Goal: Information Seeking & Learning: Check status

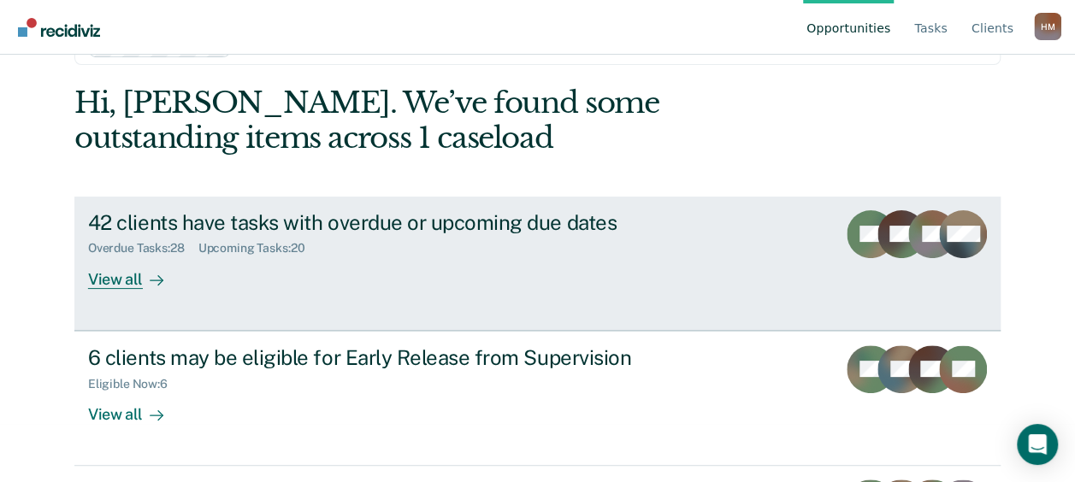
scroll to position [86, 0]
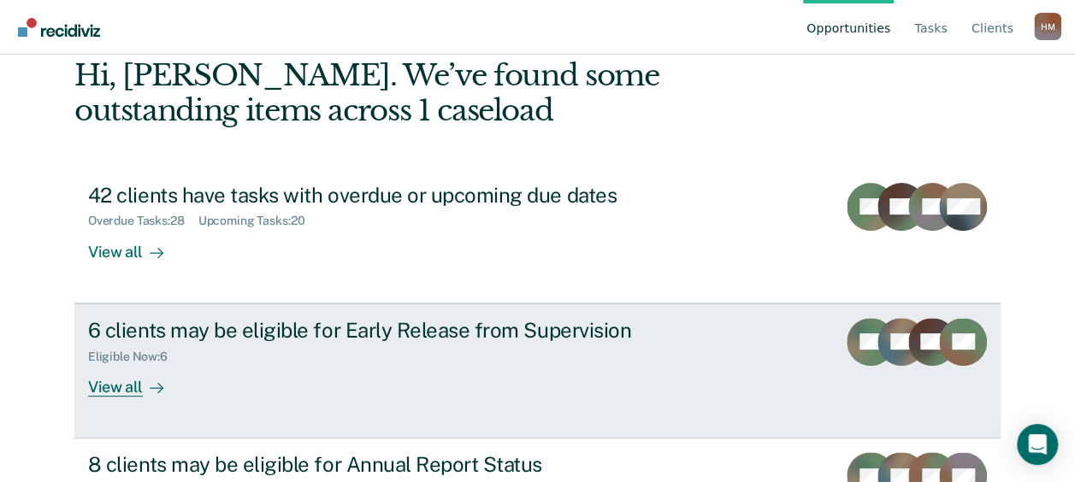
click at [100, 390] on div "View all" at bounding box center [136, 379] width 96 height 33
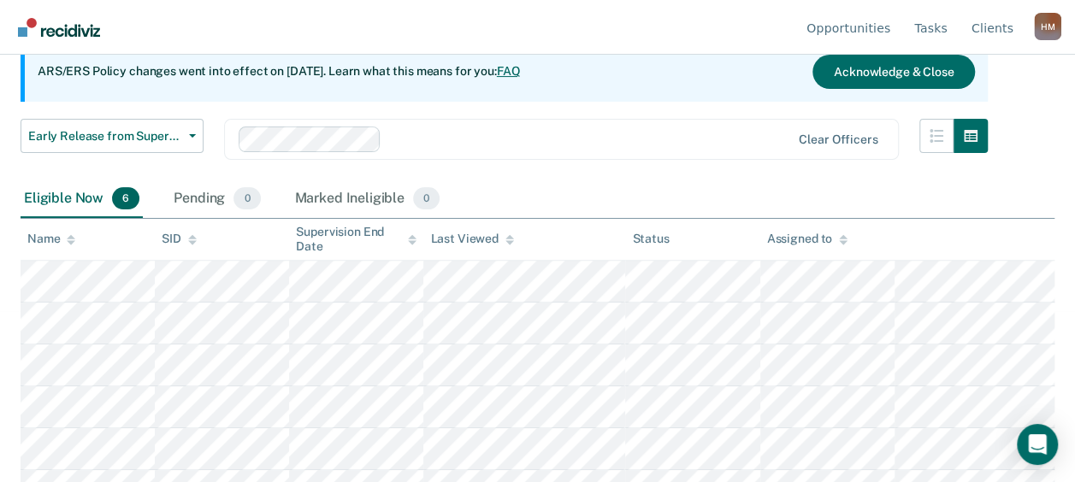
scroll to position [200, 0]
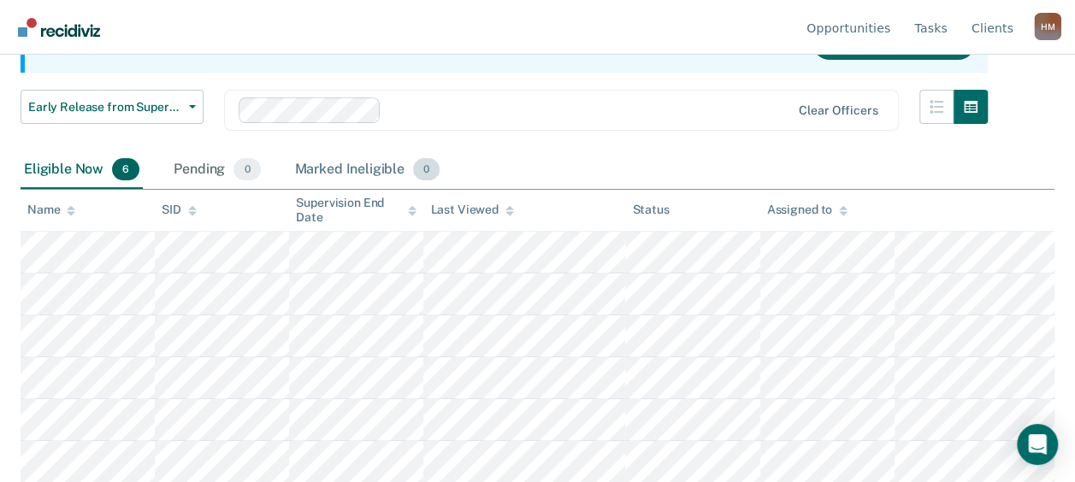
click at [333, 168] on div "Marked Ineligible 0" at bounding box center [368, 170] width 152 height 38
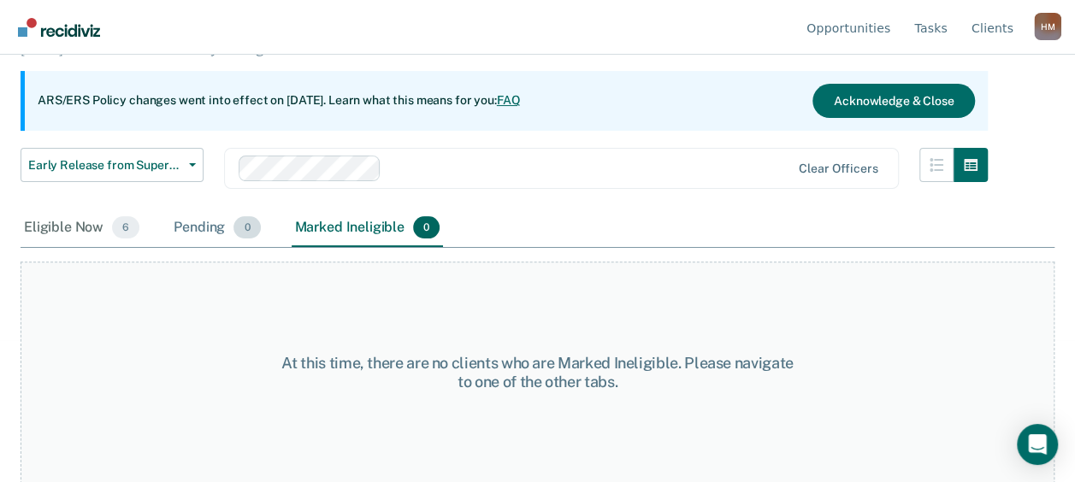
click at [190, 216] on div "Pending 0" at bounding box center [216, 229] width 93 height 38
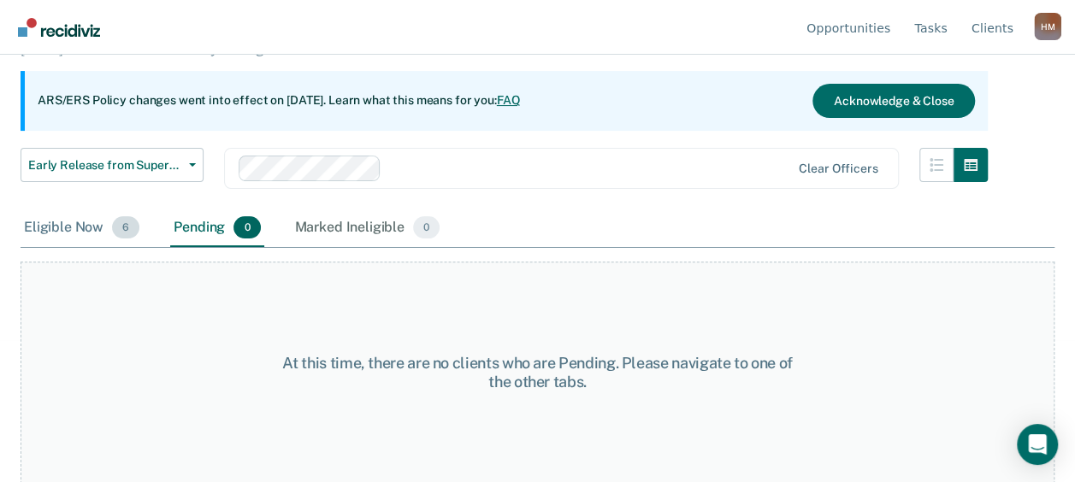
click at [57, 216] on div "Eligible Now 6" at bounding box center [82, 229] width 122 height 38
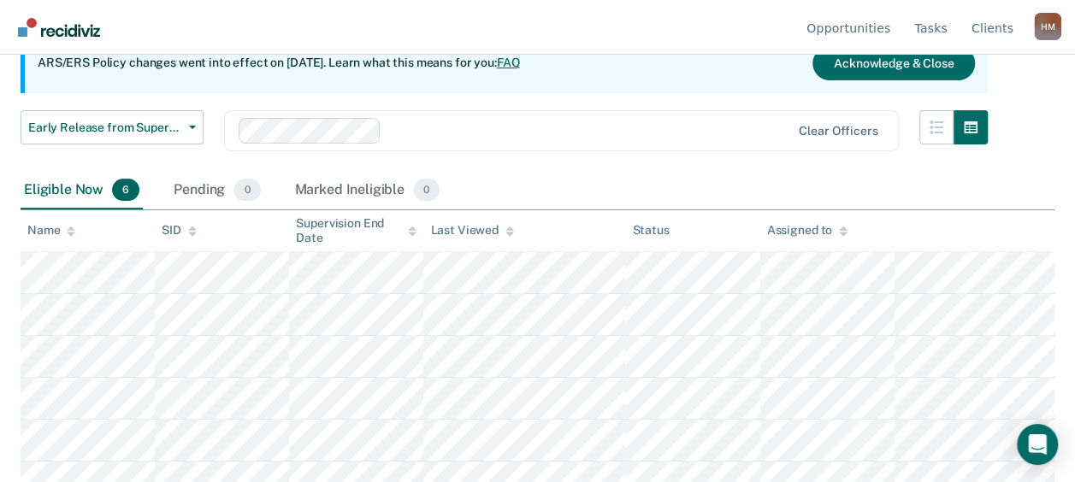
scroll to position [200, 0]
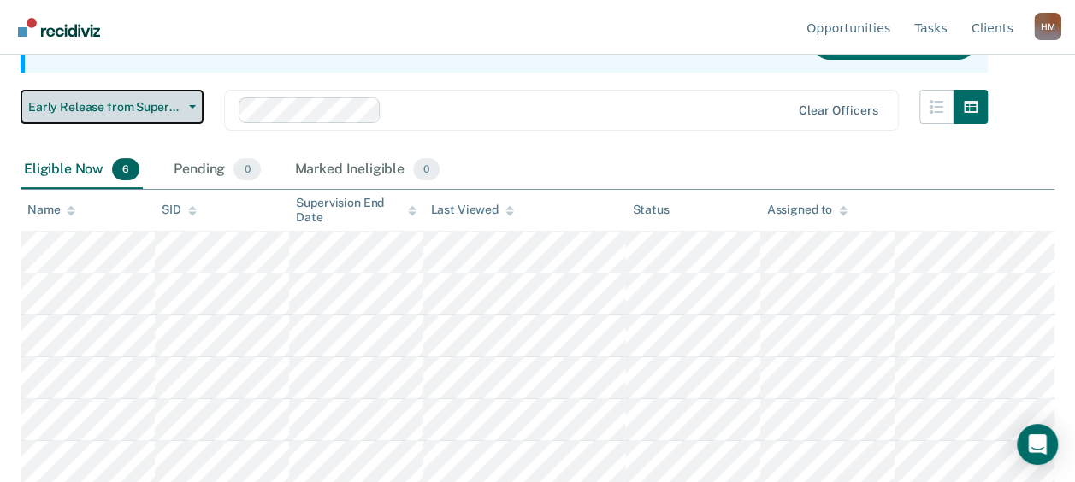
click at [111, 103] on span "Early Release from Supervision" at bounding box center [105, 107] width 154 height 15
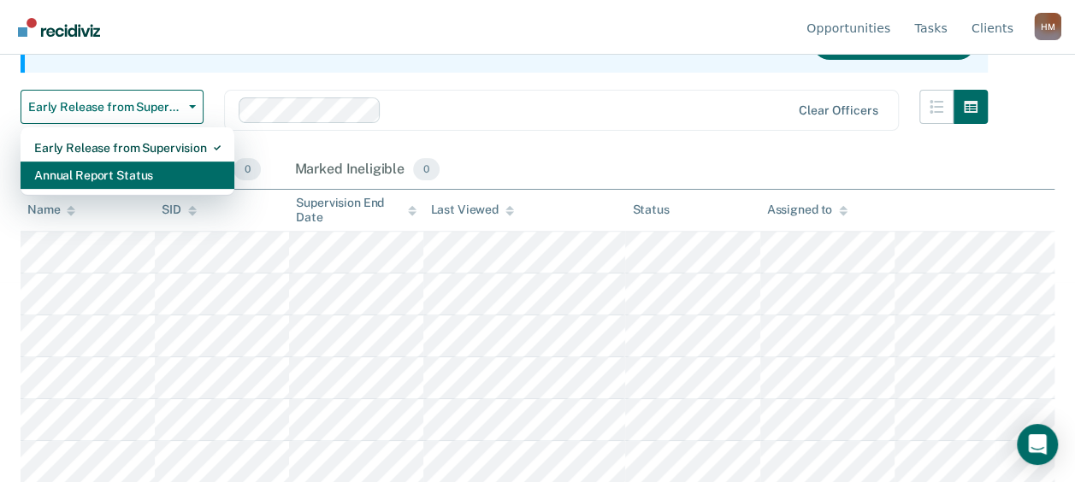
click at [109, 177] on div "Annual Report Status" at bounding box center [127, 175] width 186 height 27
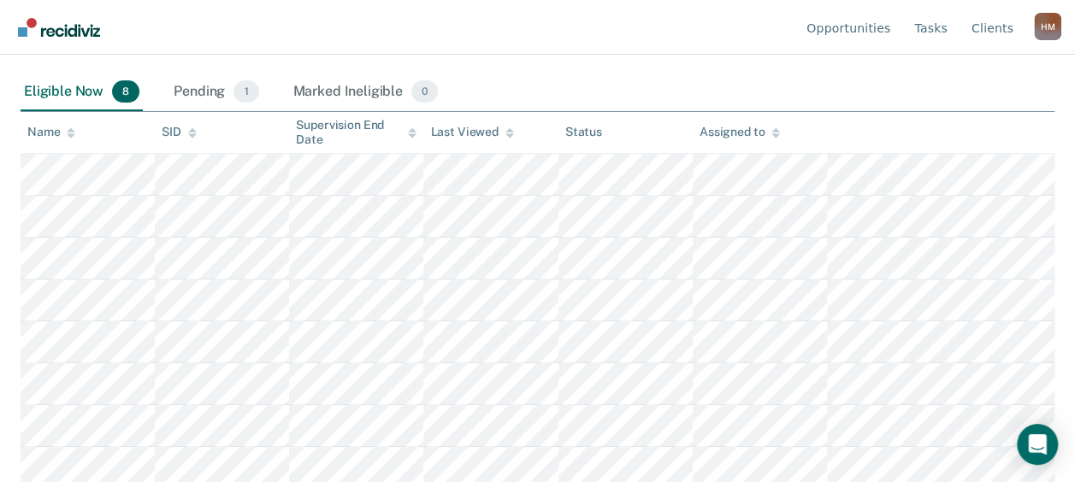
scroll to position [284, 0]
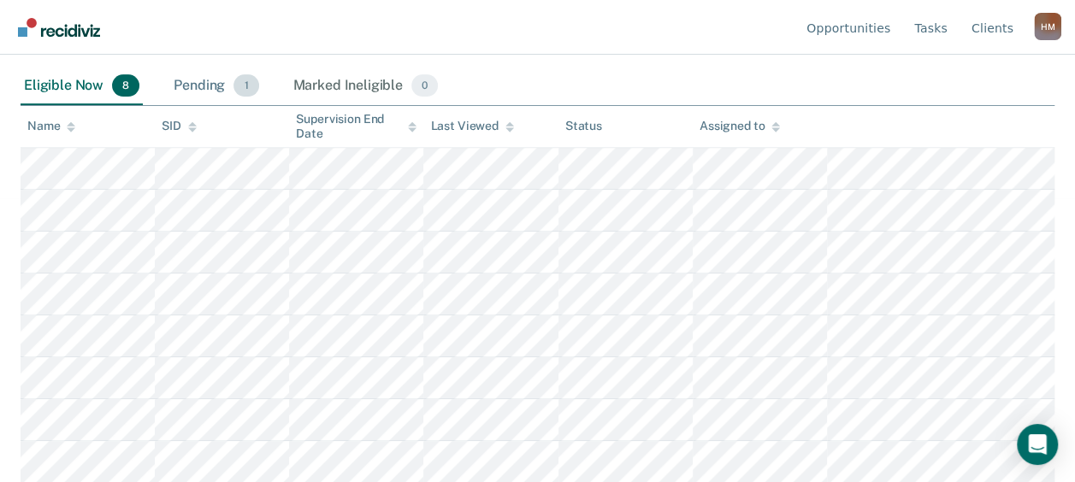
click at [181, 94] on div "Pending 1" at bounding box center [216, 87] width 92 height 38
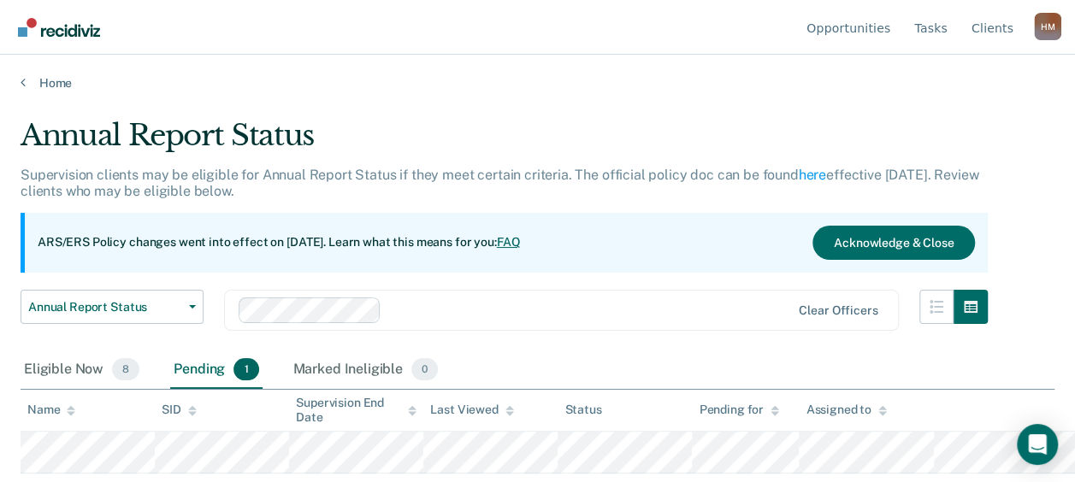
scroll to position [0, 0]
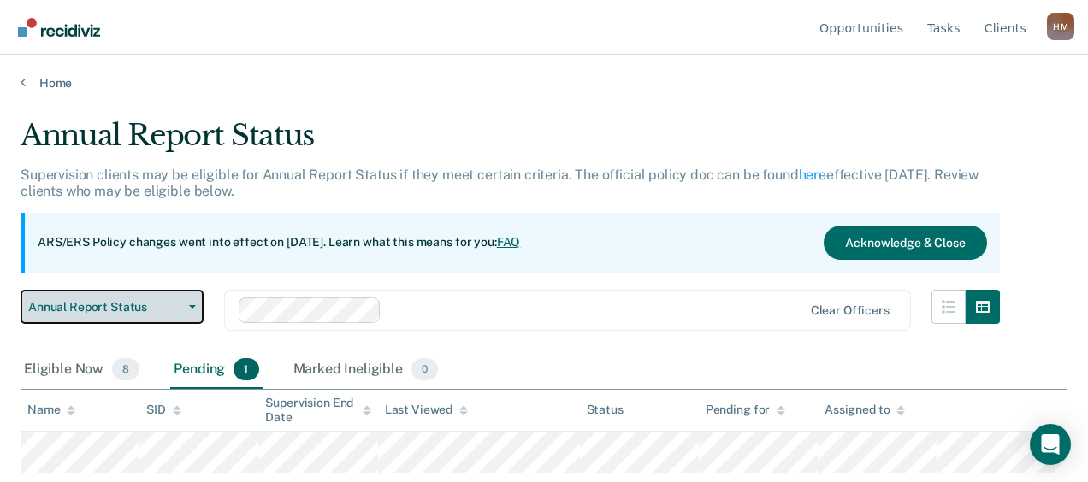
click at [86, 301] on span "Annual Report Status" at bounding box center [105, 307] width 154 height 15
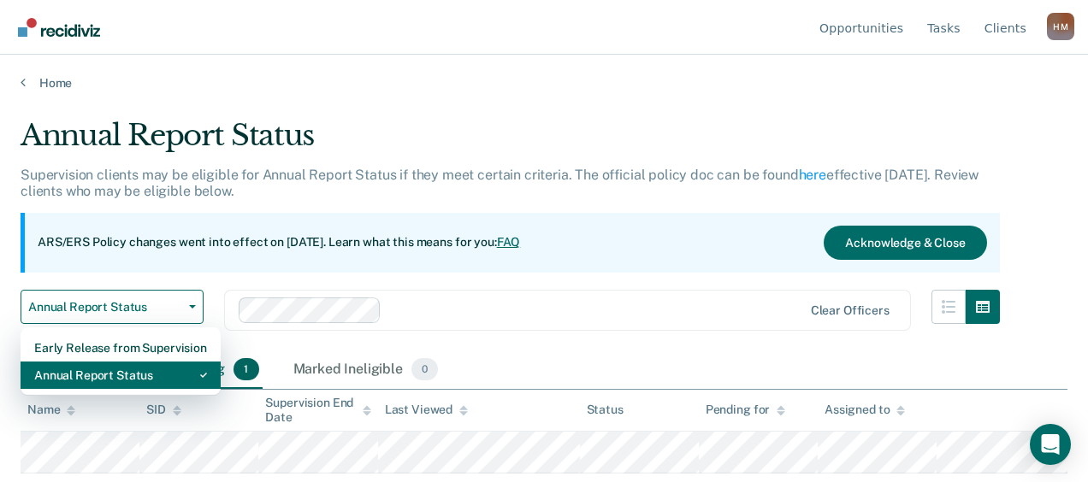
click at [91, 363] on div "Annual Report Status" at bounding box center [120, 375] width 173 height 27
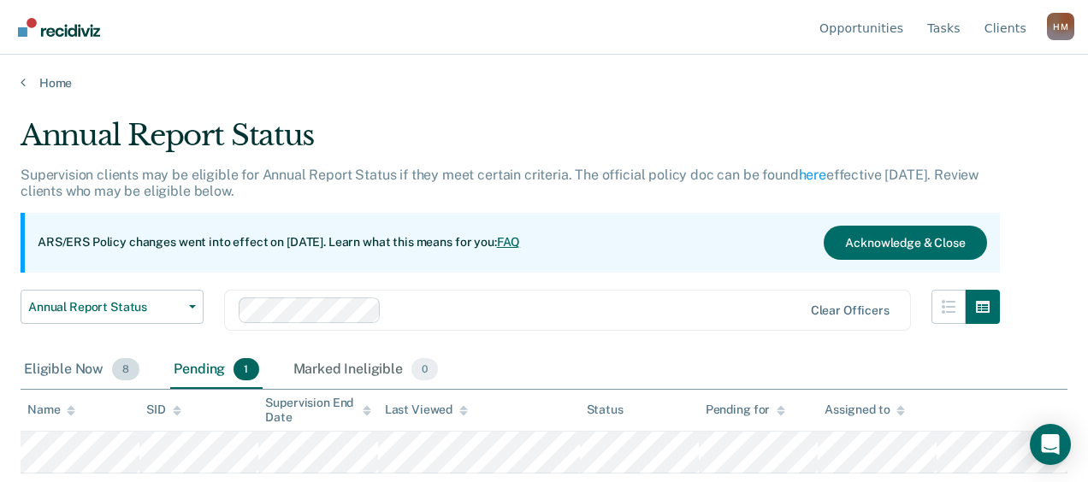
click at [71, 361] on div "Eligible Now 8" at bounding box center [82, 370] width 122 height 38
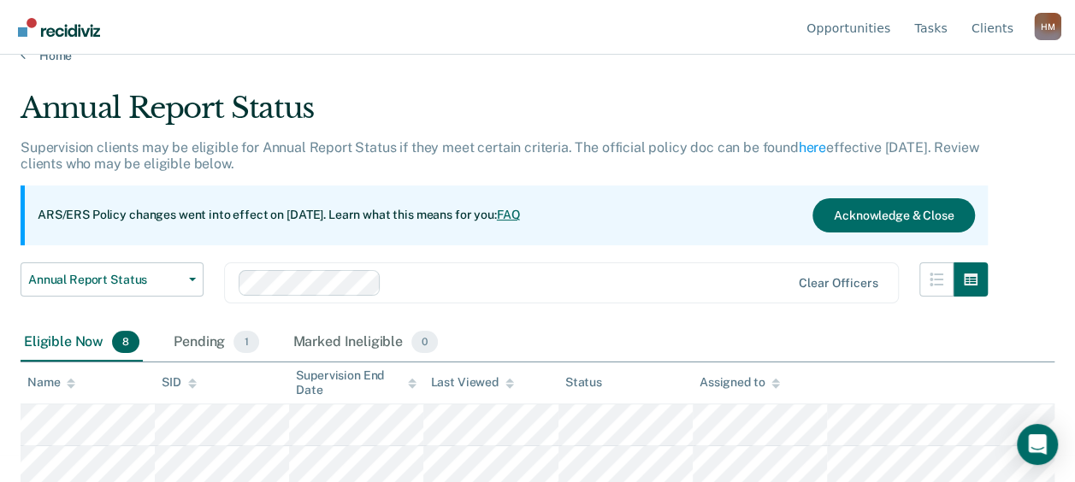
scroll to position [284, 0]
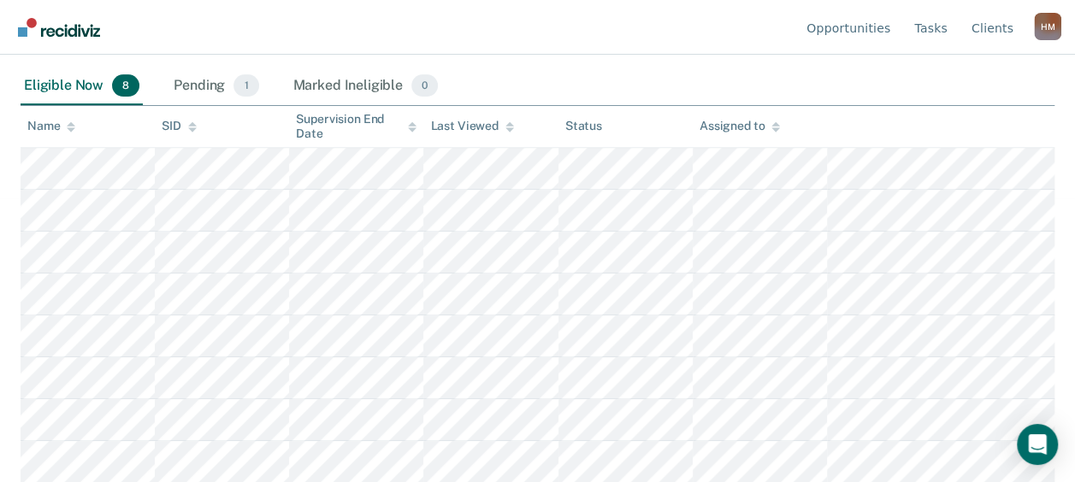
click at [101, 81] on div "Eligible Now 8" at bounding box center [82, 87] width 122 height 38
click at [945, 23] on link "Tasks" at bounding box center [931, 27] width 40 height 55
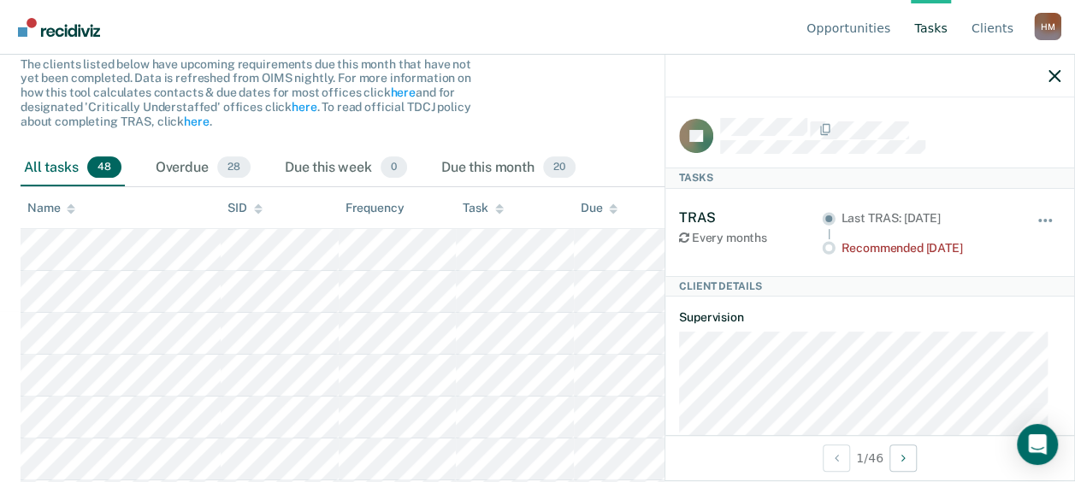
click at [883, 245] on div "Recommended [DATE]" at bounding box center [927, 248] width 172 height 15
click at [544, 120] on div "The clients listed below have upcoming requirements due this month that have no…" at bounding box center [504, 103] width 967 height 92
click at [1059, 70] on icon "button" at bounding box center [1054, 76] width 12 height 12
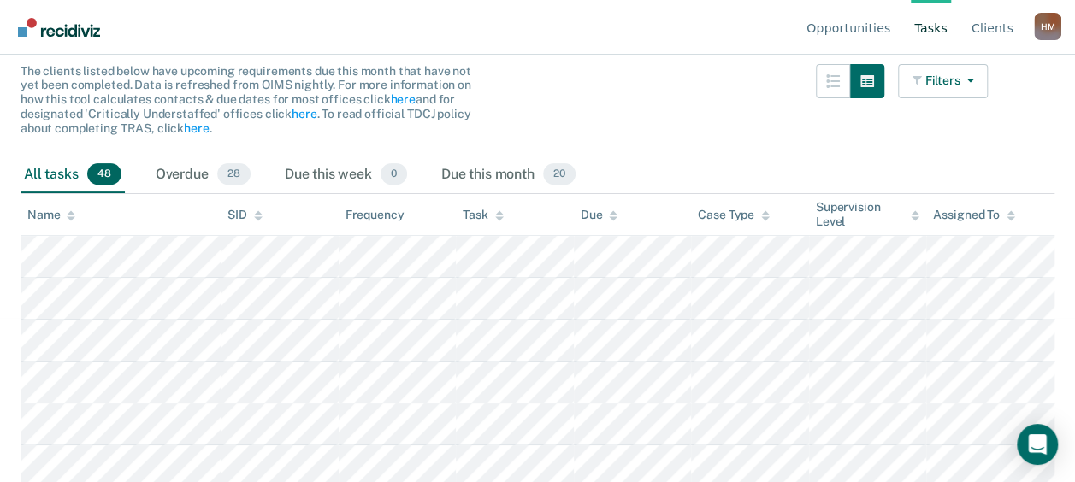
scroll to position [257, 0]
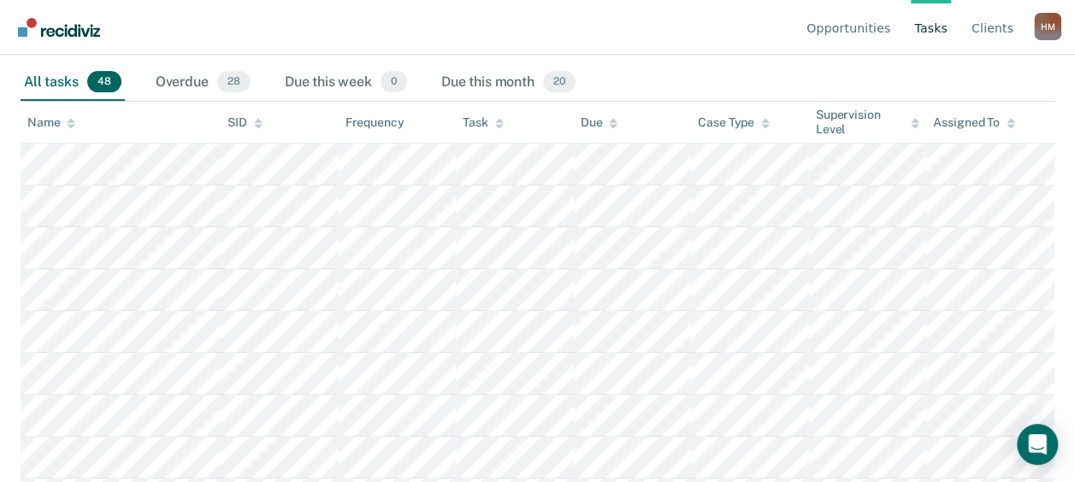
click at [591, 123] on div "Due" at bounding box center [600, 122] width 38 height 15
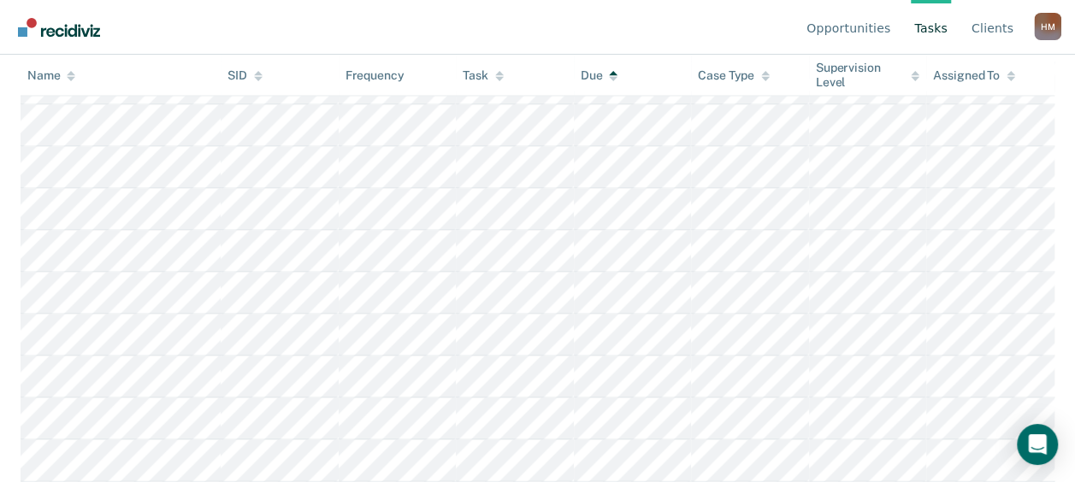
scroll to position [1981, 0]
